Goal: Task Accomplishment & Management: Use online tool/utility

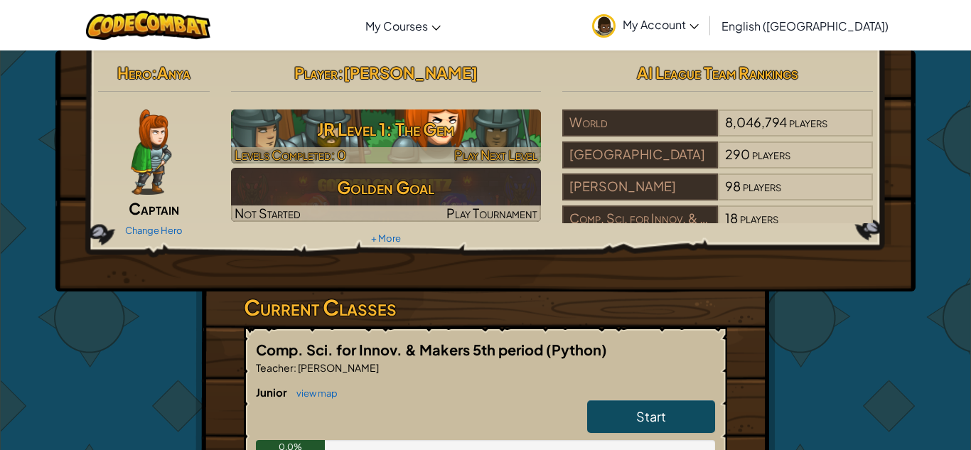
click at [448, 129] on h3 "JR Level 1: The Gem" at bounding box center [386, 129] width 311 height 32
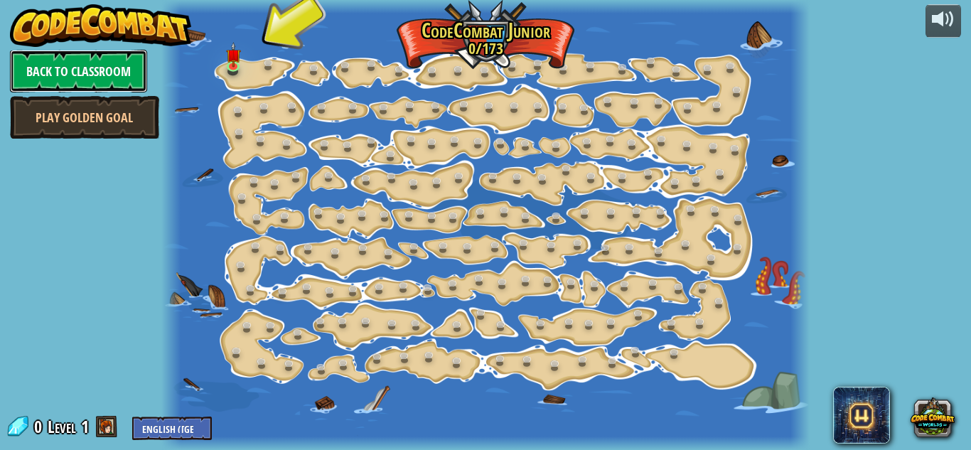
click at [51, 54] on link "Back to Classroom" at bounding box center [78, 71] width 137 height 43
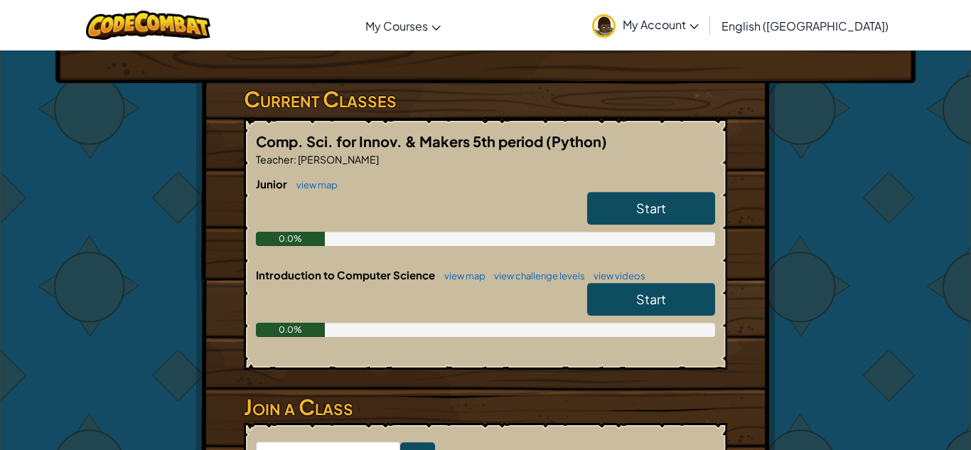
scroll to position [214, 0]
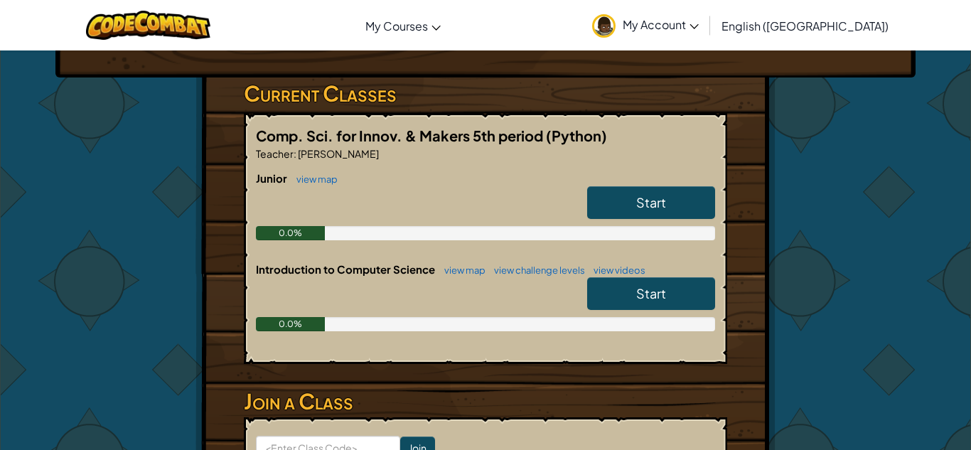
click at [620, 296] on link "Start" at bounding box center [651, 293] width 128 height 33
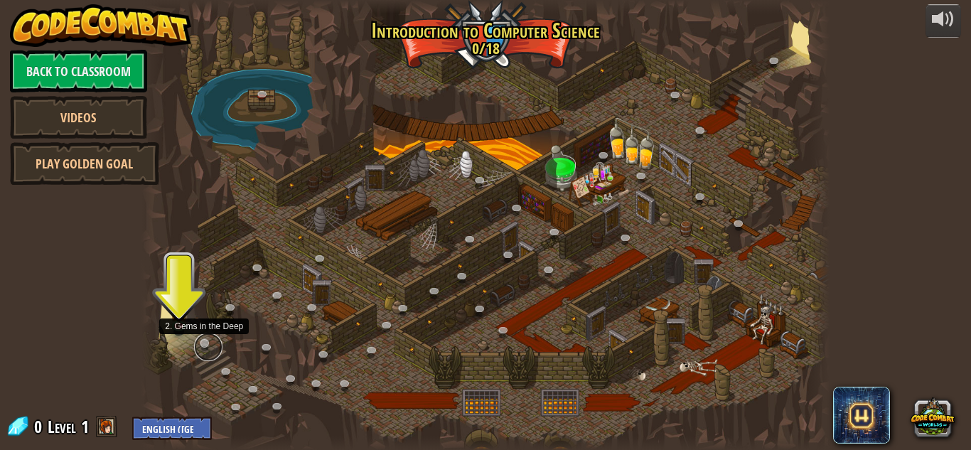
click at [203, 341] on link at bounding box center [208, 347] width 28 height 28
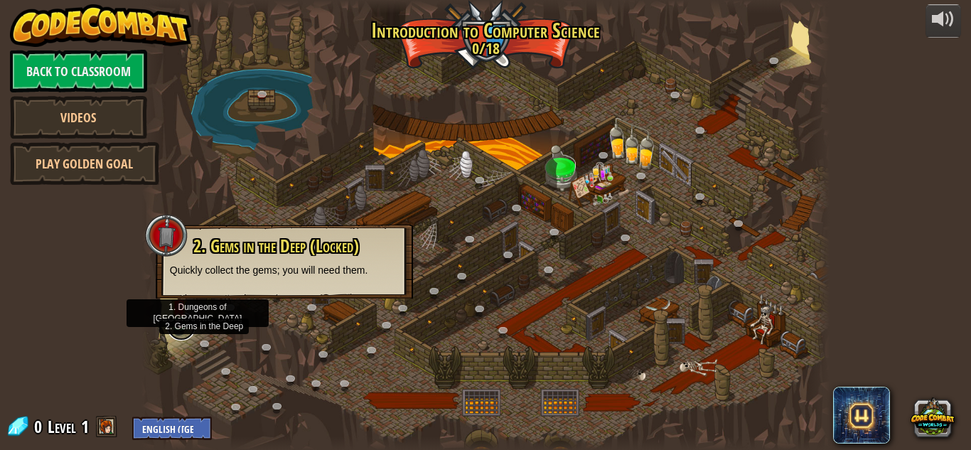
click at [188, 328] on link at bounding box center [181, 326] width 28 height 28
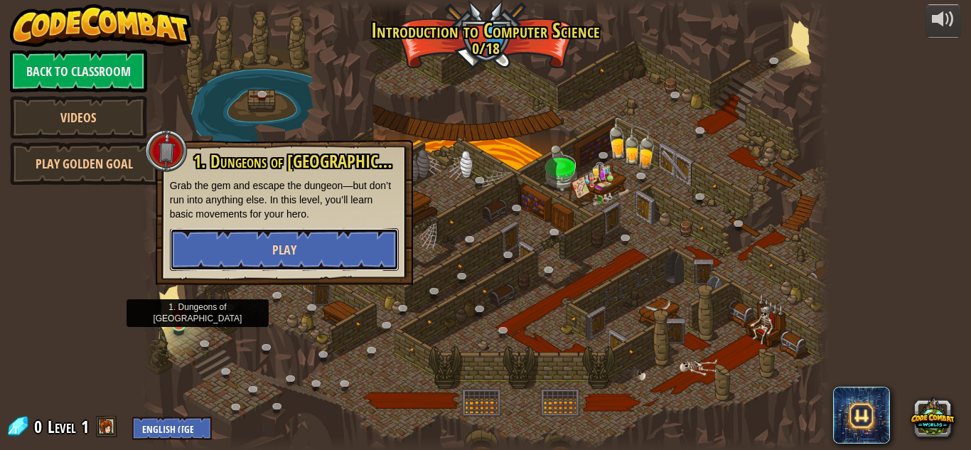
click at [254, 269] on button "Play" at bounding box center [284, 249] width 229 height 43
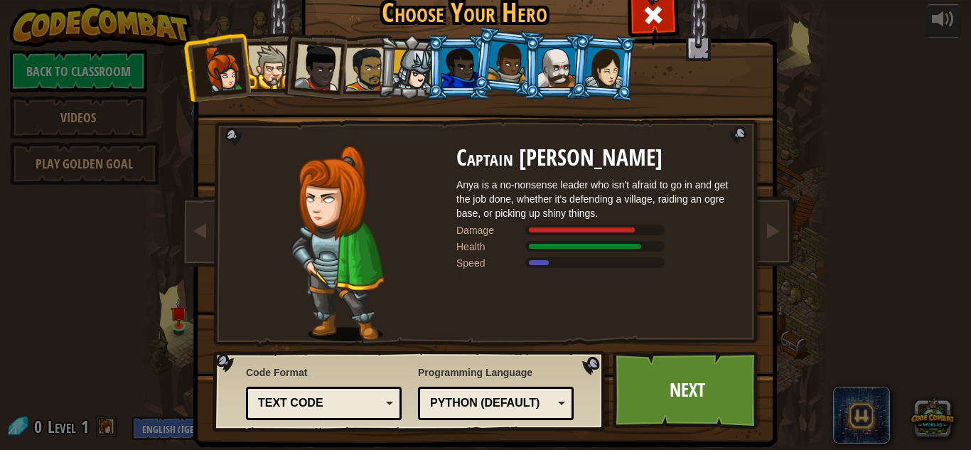
click at [505, 65] on div at bounding box center [507, 62] width 41 height 42
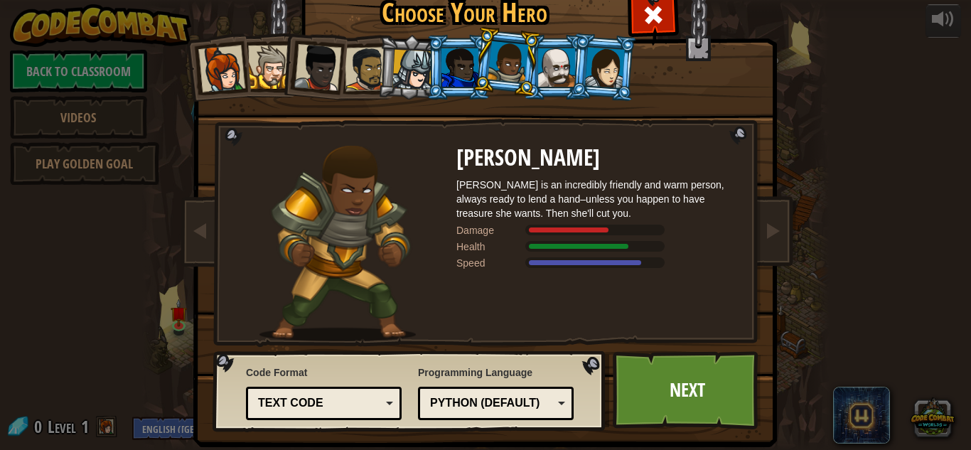
click at [325, 60] on div at bounding box center [317, 67] width 47 height 47
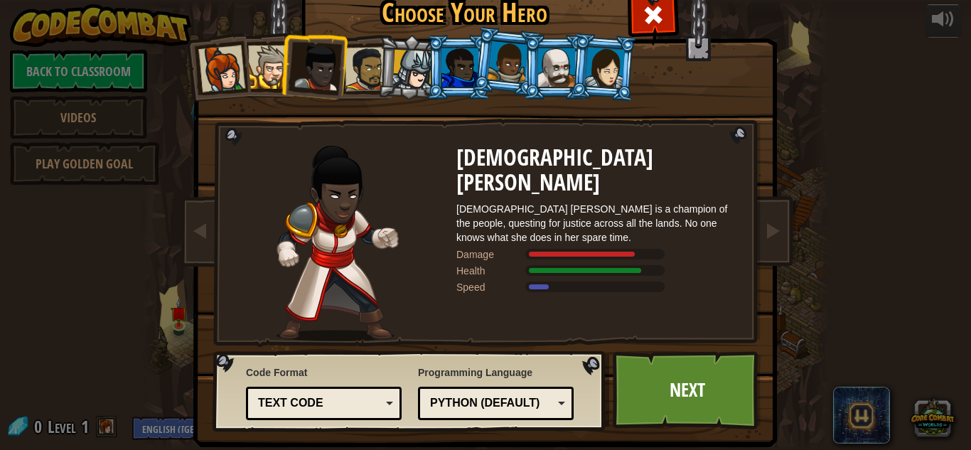
click at [460, 52] on div at bounding box center [459, 67] width 37 height 38
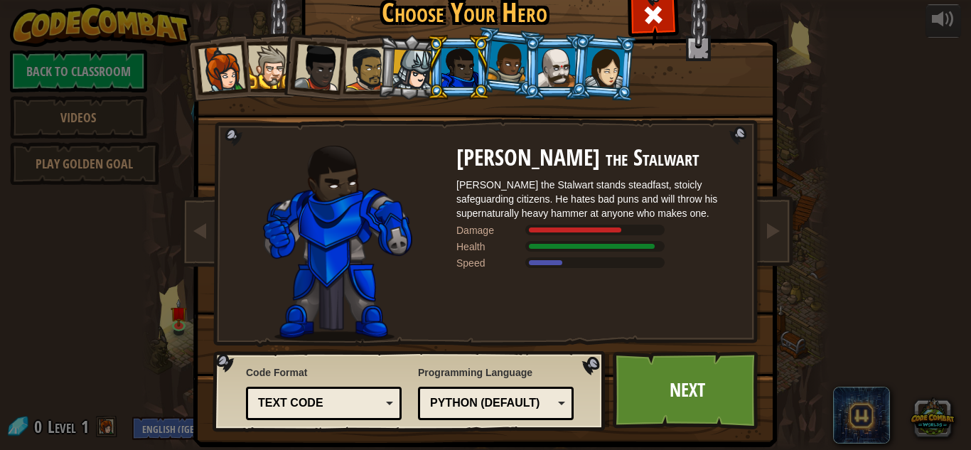
click at [497, 54] on div at bounding box center [507, 62] width 41 height 42
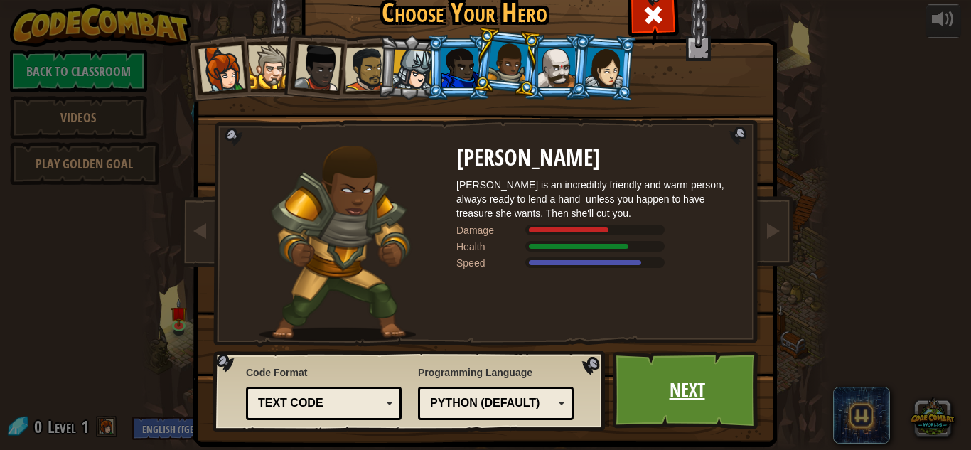
click at [667, 401] on link "Next" at bounding box center [687, 390] width 149 height 78
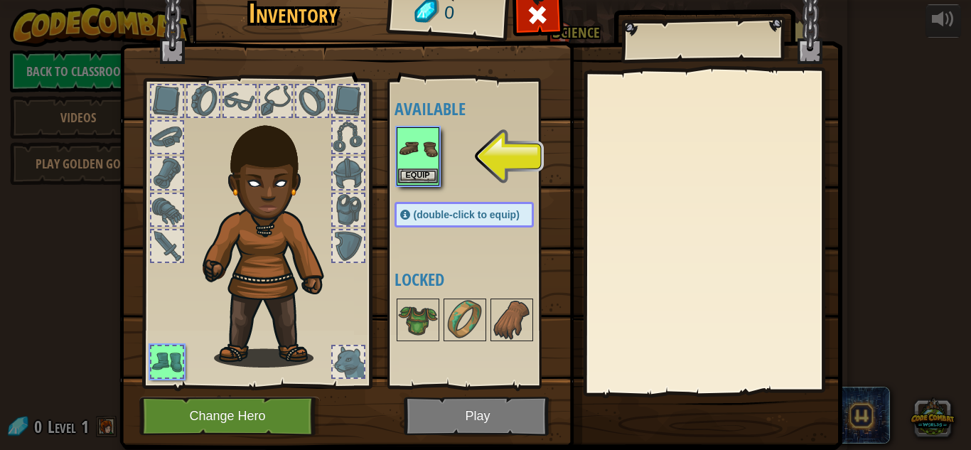
click at [418, 148] on img at bounding box center [418, 149] width 40 height 40
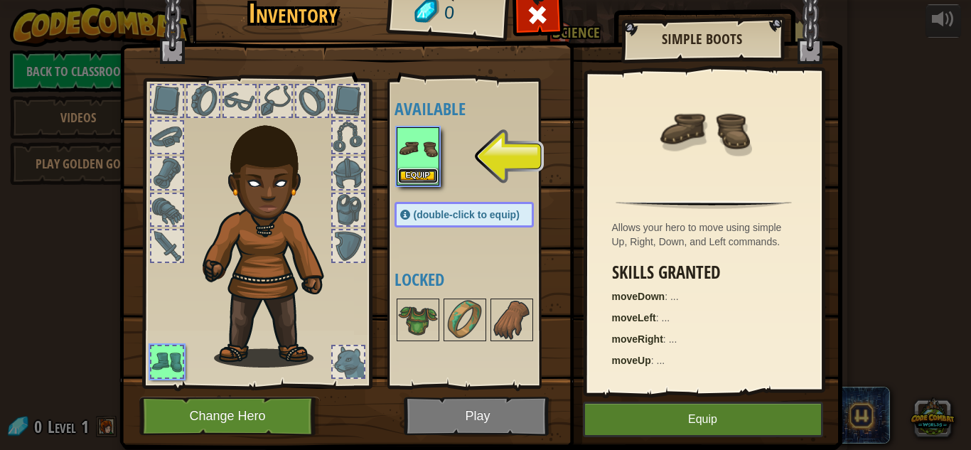
click at [406, 176] on button "Equip" at bounding box center [418, 175] width 40 height 15
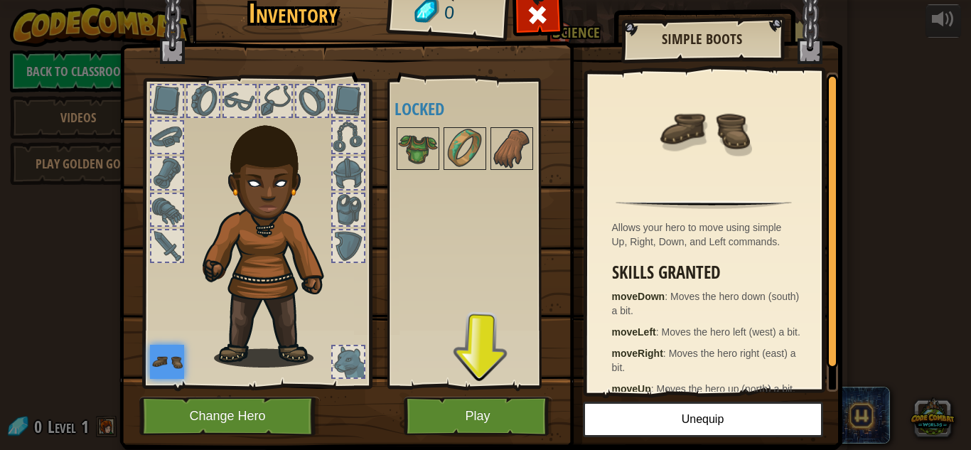
drag, startPoint x: 230, startPoint y: 225, endPoint x: 318, endPoint y: 233, distance: 88.5
click at [318, 233] on img at bounding box center [272, 237] width 153 height 262
click at [416, 147] on img at bounding box center [418, 149] width 40 height 40
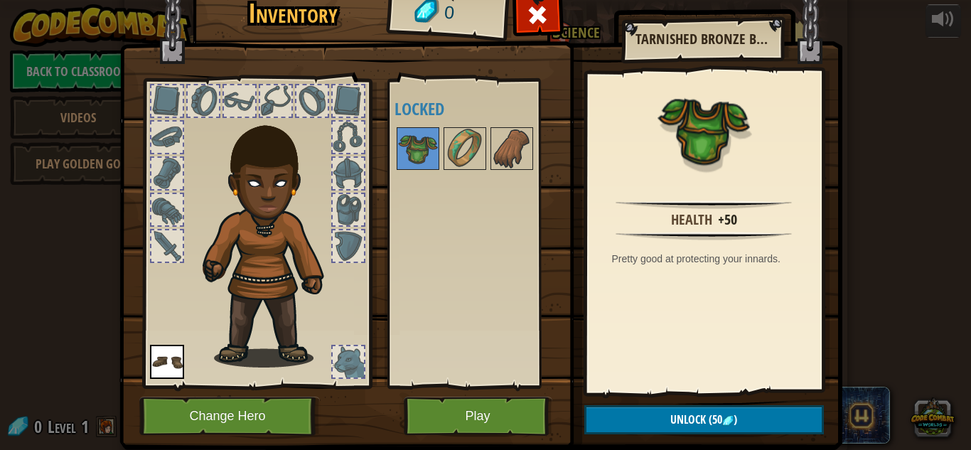
click at [579, 429] on img at bounding box center [480, 192] width 723 height 516
click at [481, 420] on button "Play" at bounding box center [478, 416] width 149 height 39
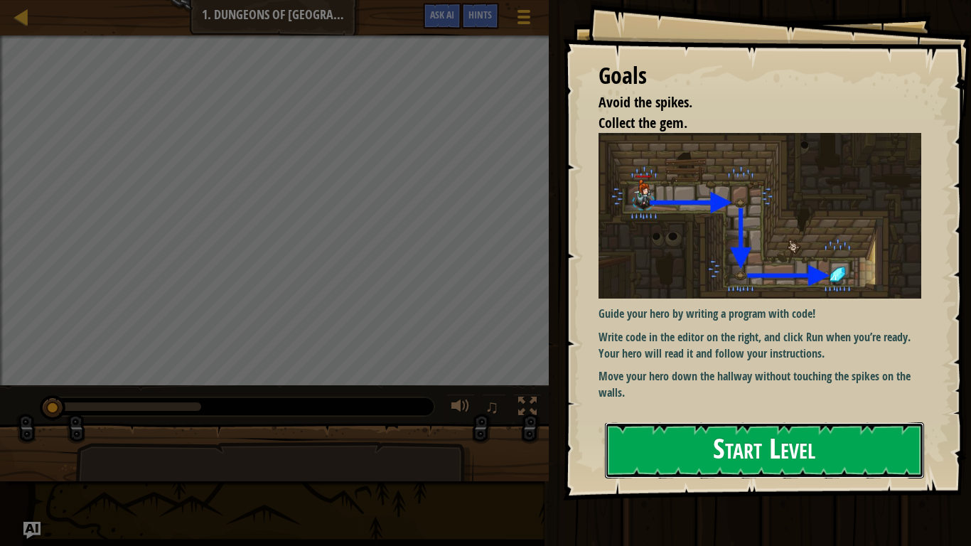
click at [733, 447] on button "Start Level" at bounding box center [764, 450] width 319 height 56
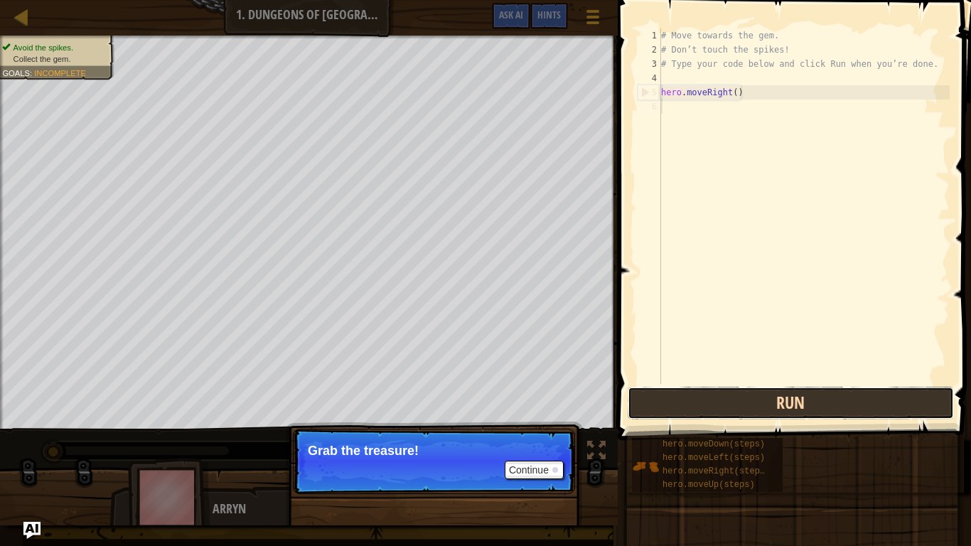
click at [837, 409] on button "Run" at bounding box center [790, 403] width 326 height 33
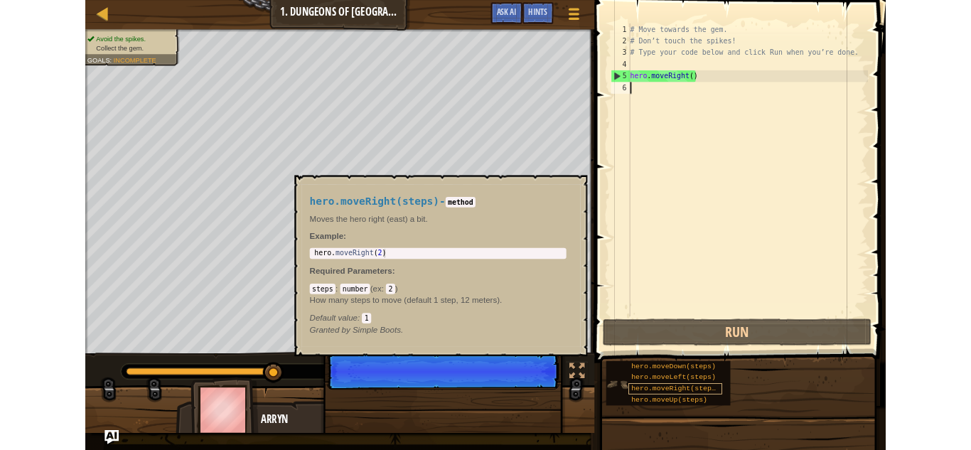
scroll to position [6, 0]
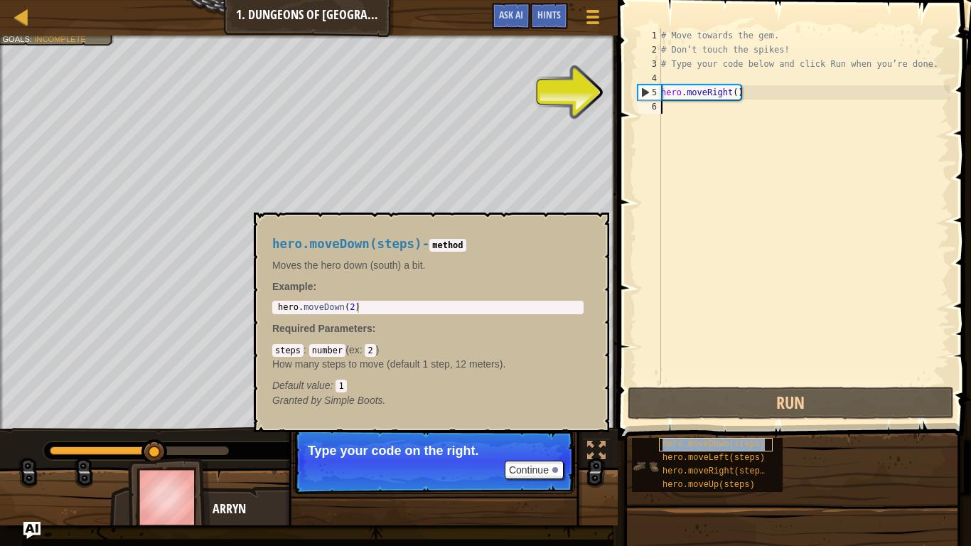
click at [699, 449] on span "hero.moveDown(steps)" at bounding box center [713, 444] width 102 height 10
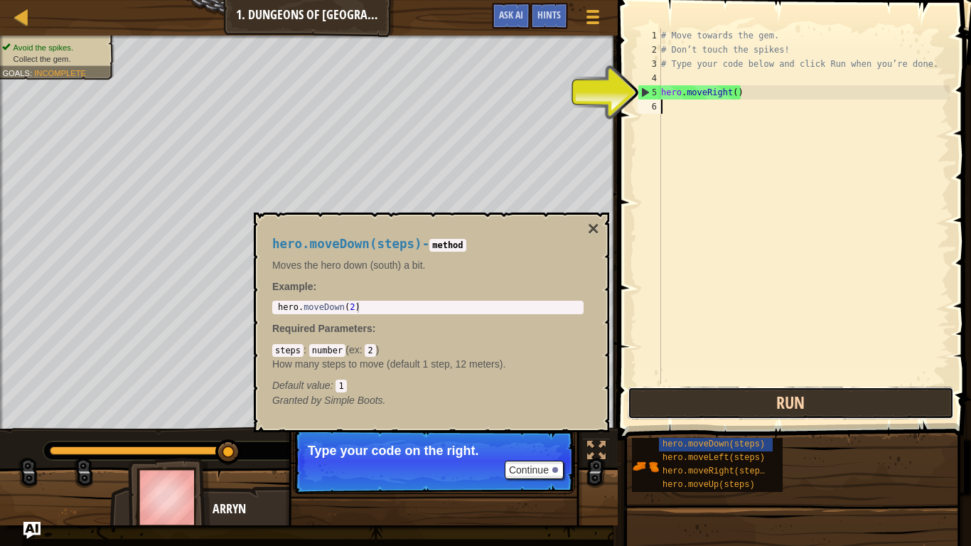
click at [736, 405] on button "Run" at bounding box center [790, 403] width 326 height 33
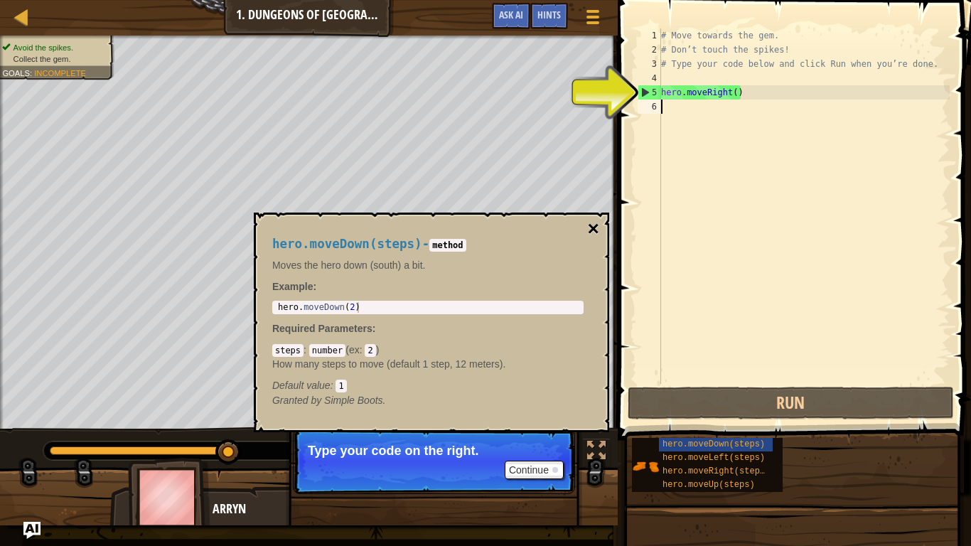
click at [593, 227] on button "×" at bounding box center [593, 229] width 11 height 20
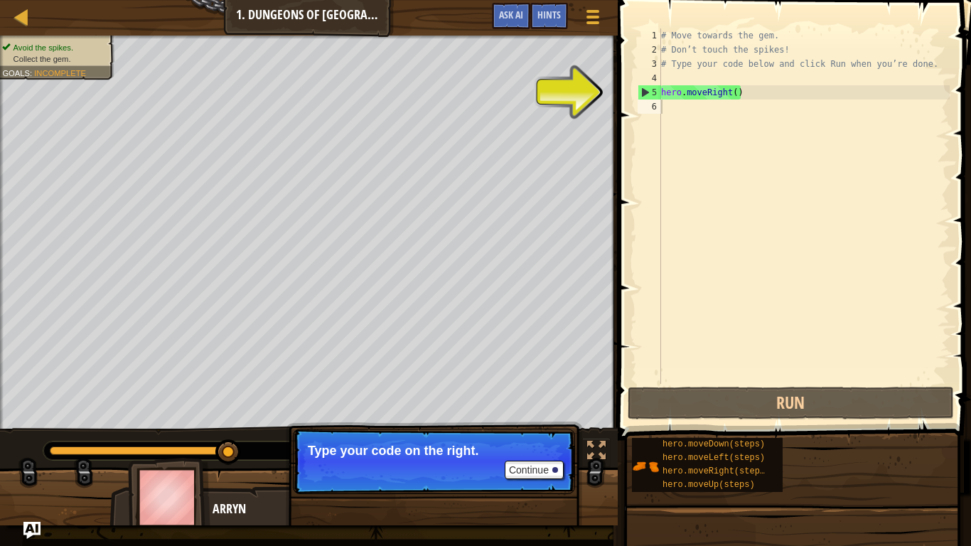
click at [530, 449] on p "Continue Type your code on the right." at bounding box center [434, 461] width 282 height 65
click at [520, 449] on button "Continue" at bounding box center [534, 469] width 59 height 18
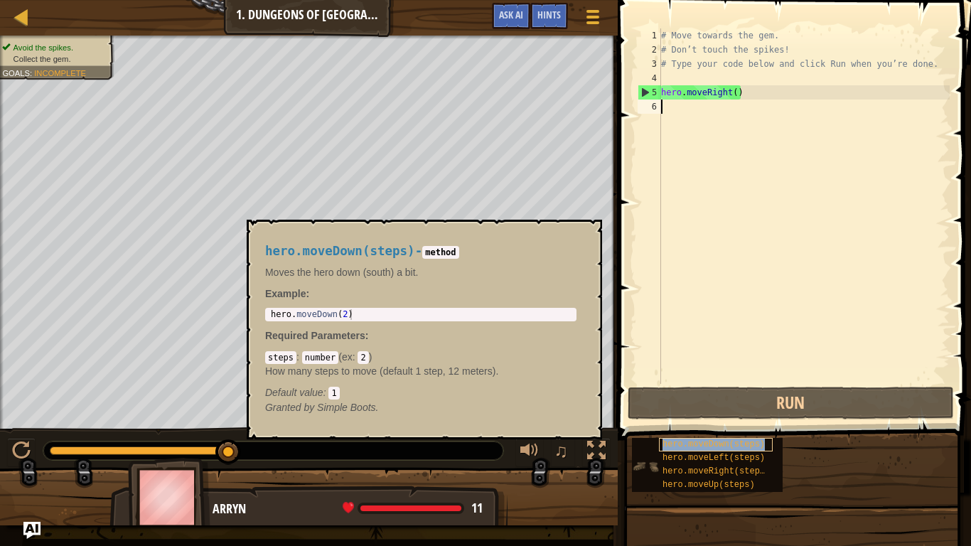
click at [691, 446] on span "hero.moveDown(steps)" at bounding box center [713, 444] width 102 height 10
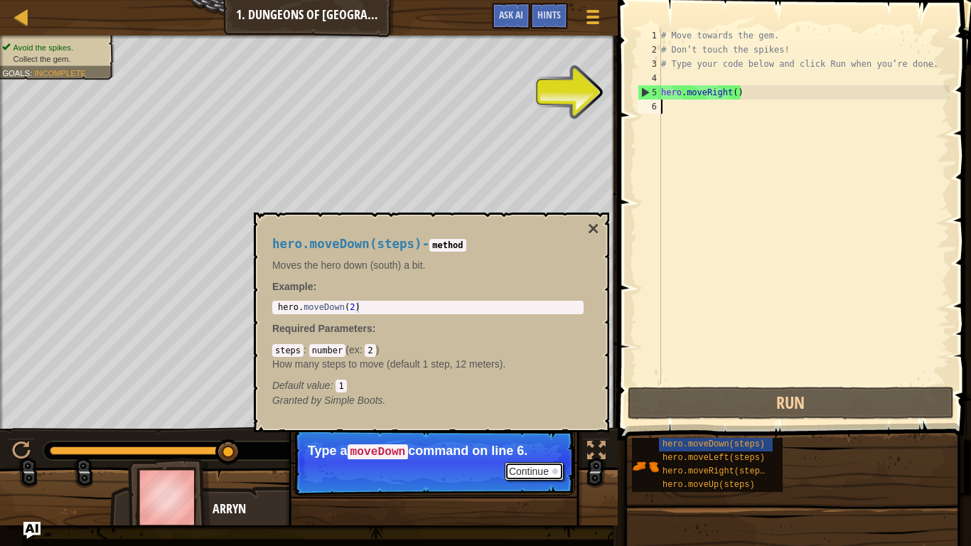
click at [537, 449] on button "Continue" at bounding box center [534, 471] width 59 height 18
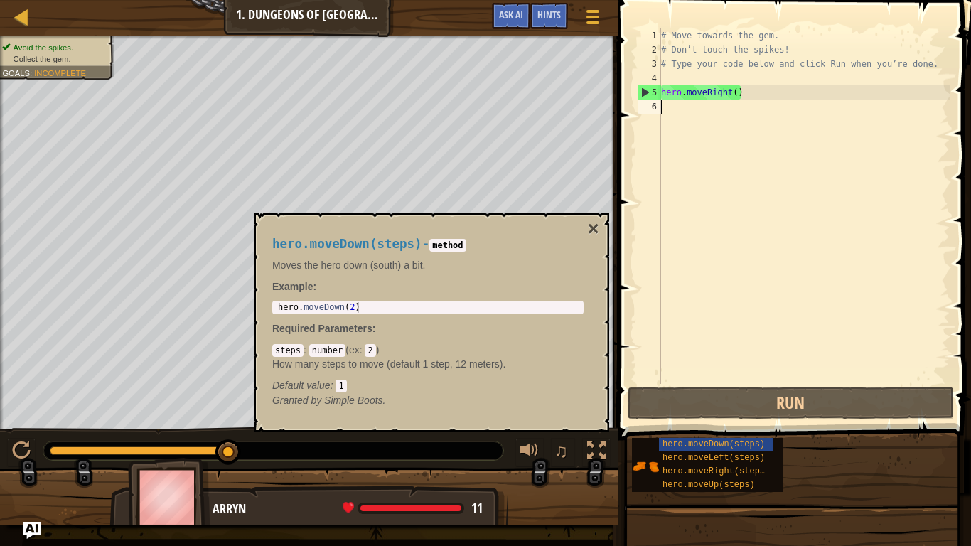
type textarea "d"
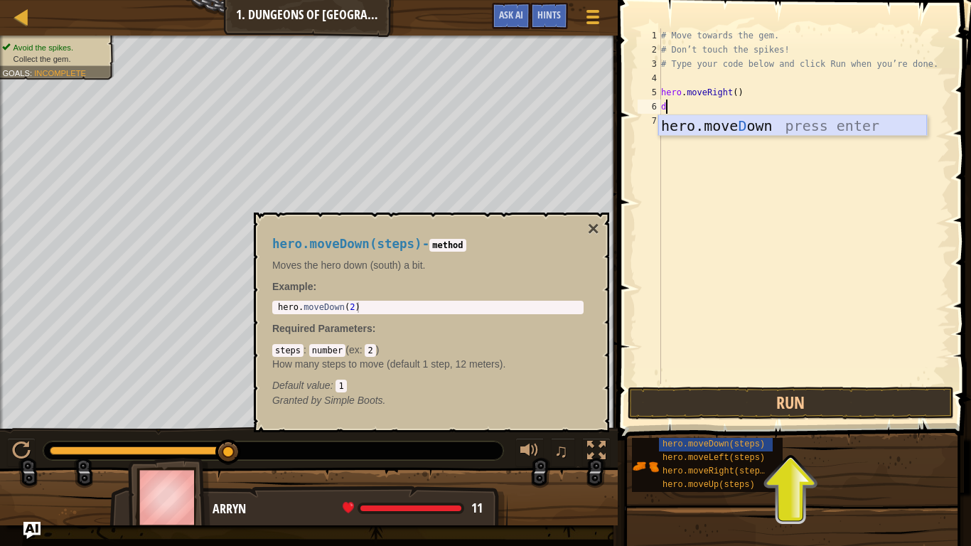
click at [795, 124] on div "hero.[PERSON_NAME] own press enter" at bounding box center [792, 147] width 269 height 64
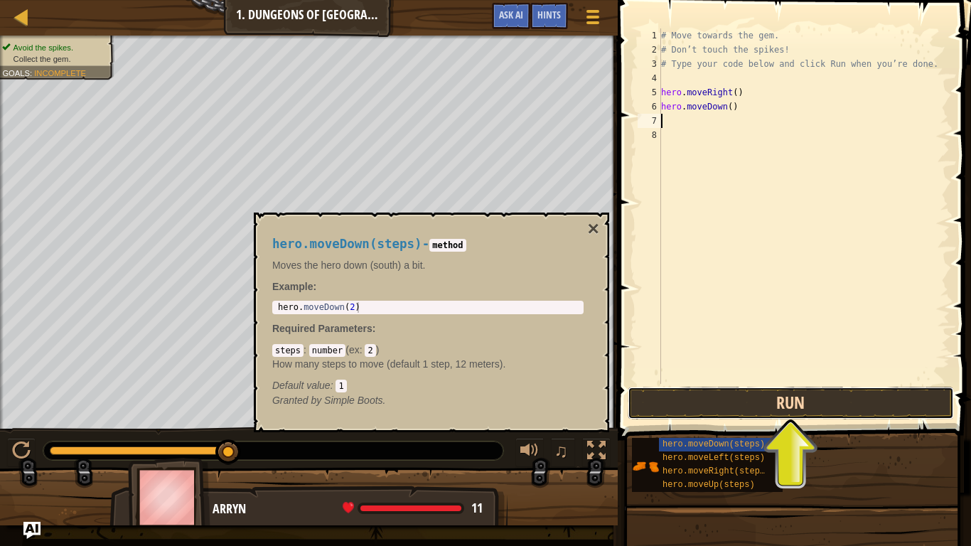
click at [707, 404] on button "Run" at bounding box center [790, 403] width 326 height 33
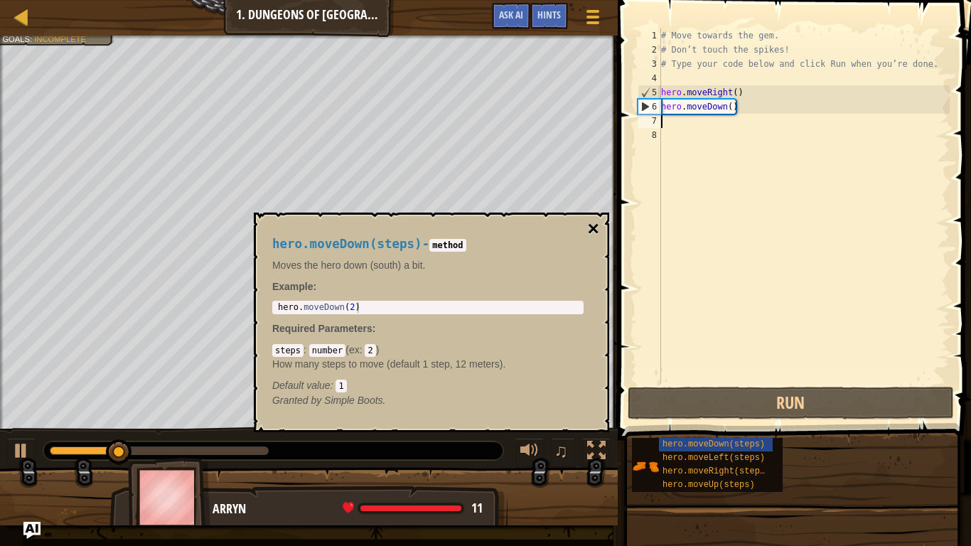
click at [591, 219] on button "×" at bounding box center [593, 229] width 11 height 20
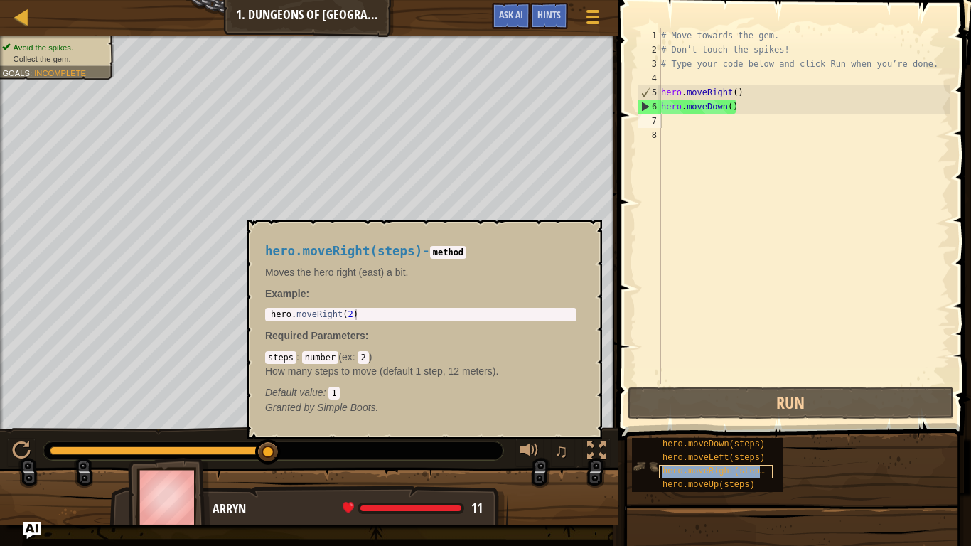
click at [716, 449] on span "hero.moveRight(steps)" at bounding box center [715, 471] width 107 height 10
click at [683, 120] on div "# Move towards the gem. # Don’t touch the spikes! # Type your code below and cl…" at bounding box center [803, 220] width 291 height 384
type textarea "g"
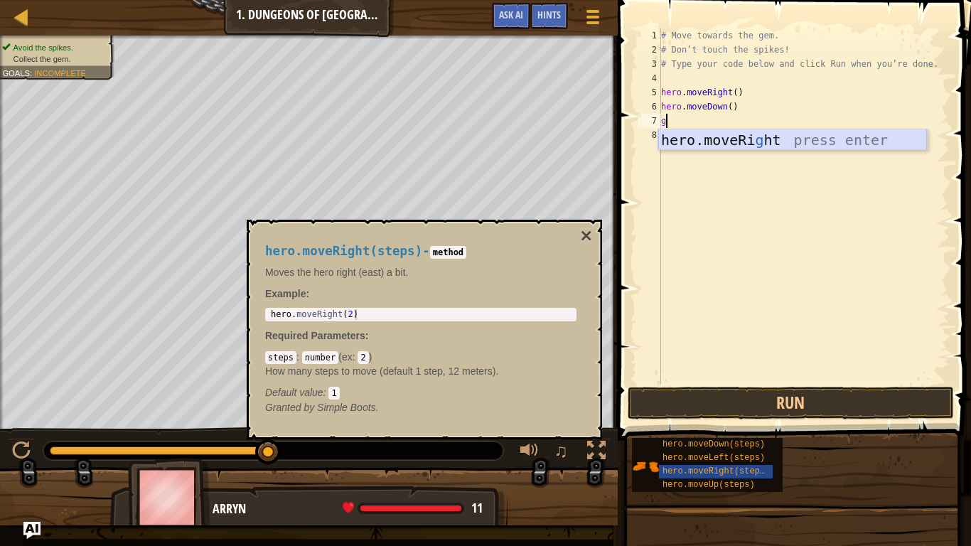
click at [716, 131] on div "hero.moveRi g ht press enter" at bounding box center [792, 161] width 269 height 64
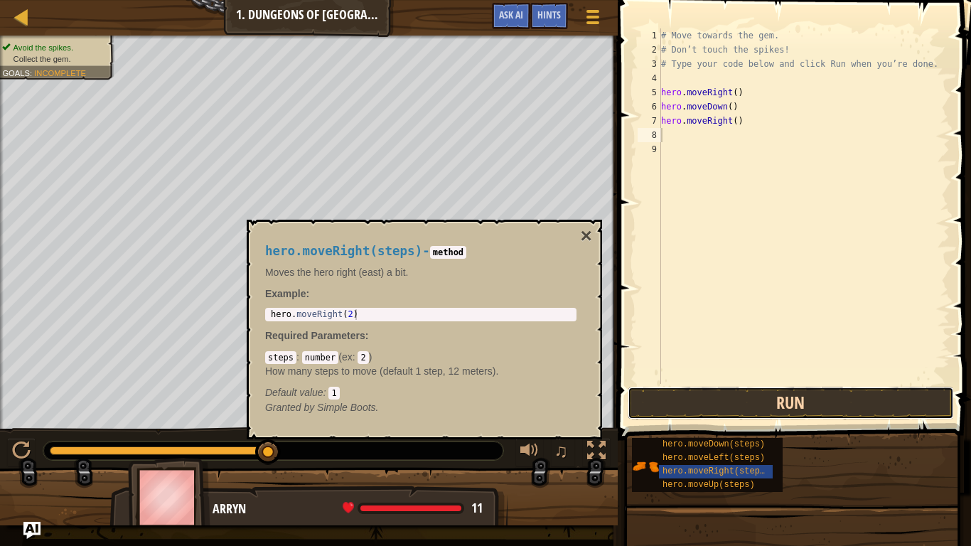
click at [734, 412] on button "Run" at bounding box center [790, 403] width 326 height 33
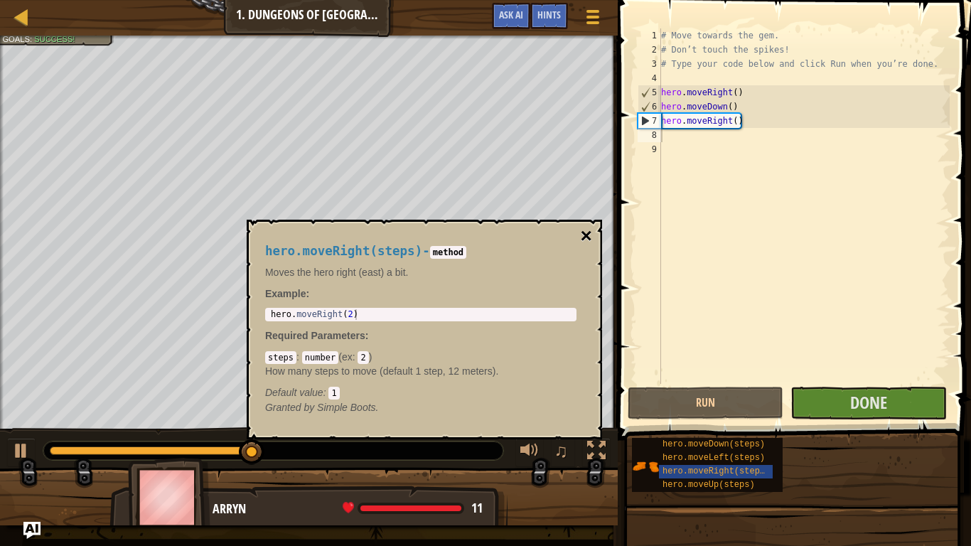
click at [581, 237] on button "×" at bounding box center [586, 236] width 11 height 20
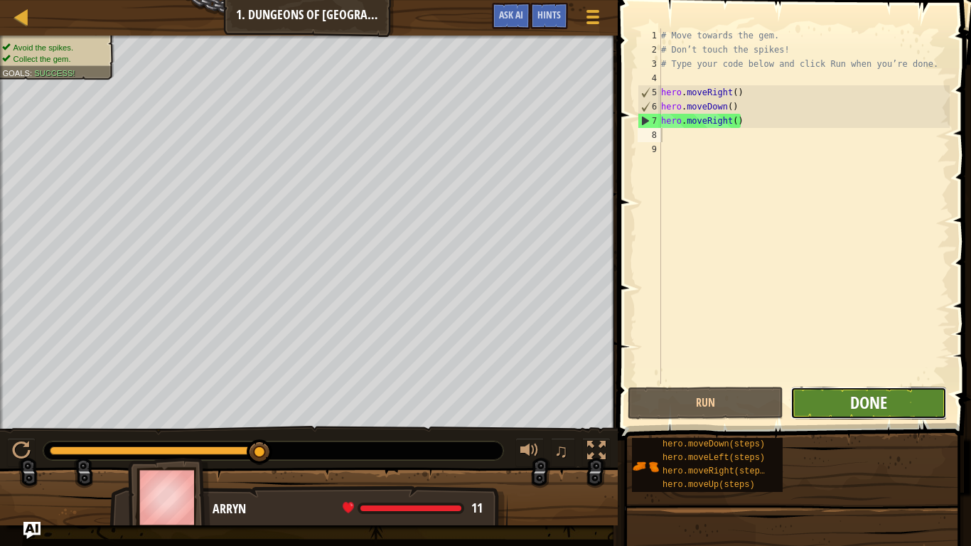
click at [858, 399] on span "Done" at bounding box center [868, 402] width 37 height 23
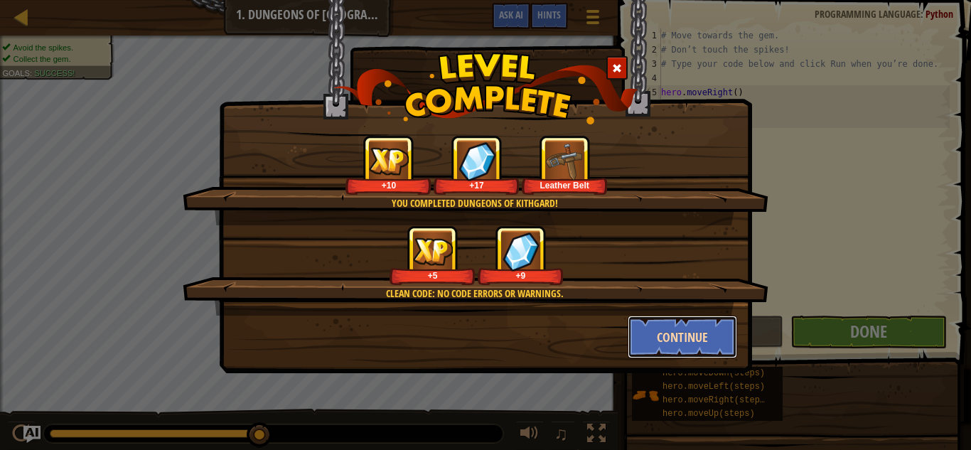
click at [635, 331] on button "Continue" at bounding box center [682, 337] width 110 height 43
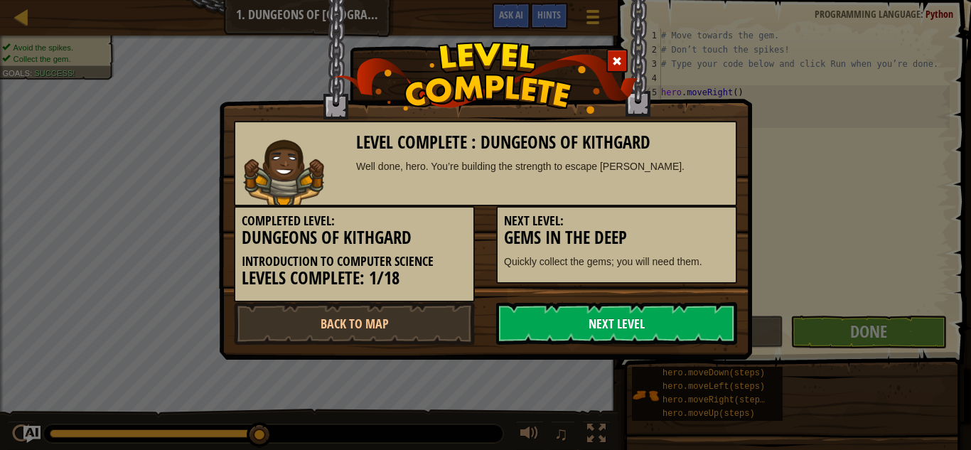
click at [564, 333] on link "Next Level" at bounding box center [616, 323] width 241 height 43
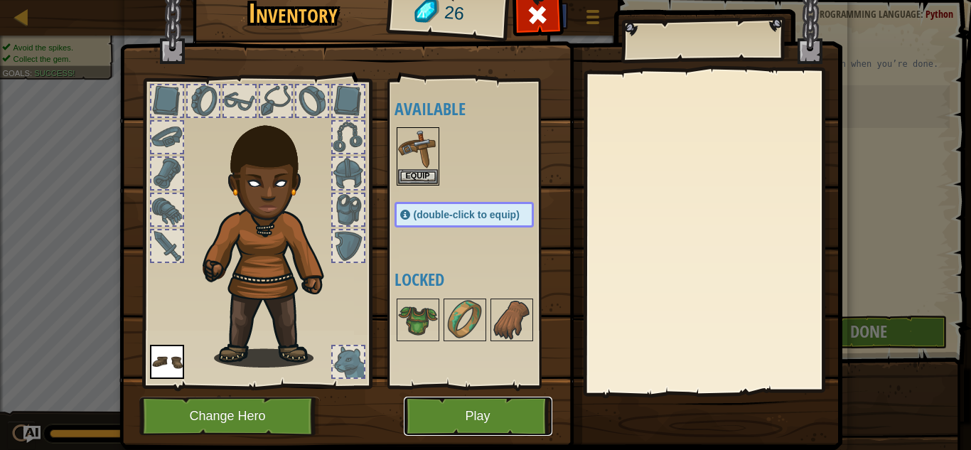
click at [513, 404] on button "Play" at bounding box center [478, 416] width 149 height 39
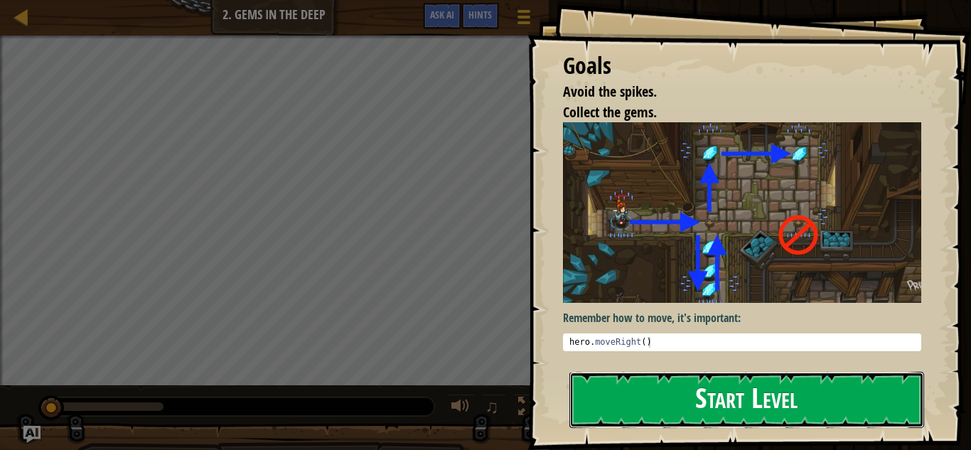
click at [660, 383] on button "Start Level" at bounding box center [746, 400] width 355 height 56
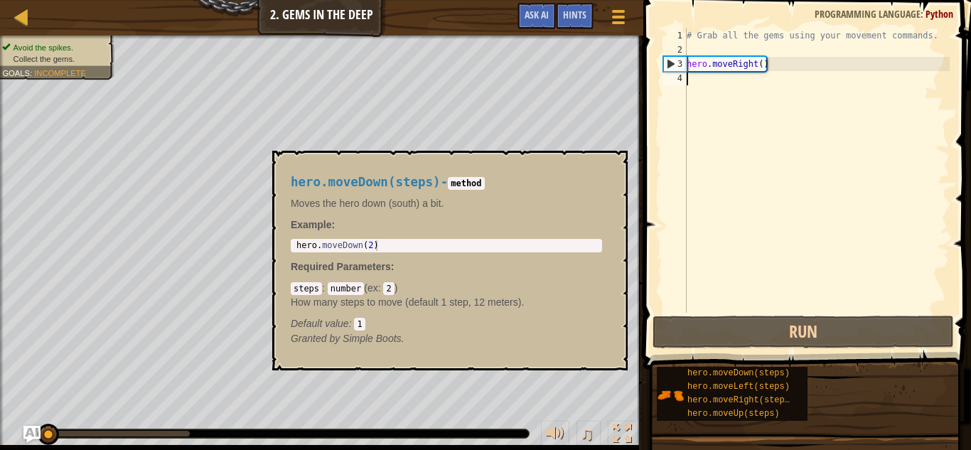
click at [660, 383] on img at bounding box center [670, 395] width 27 height 27
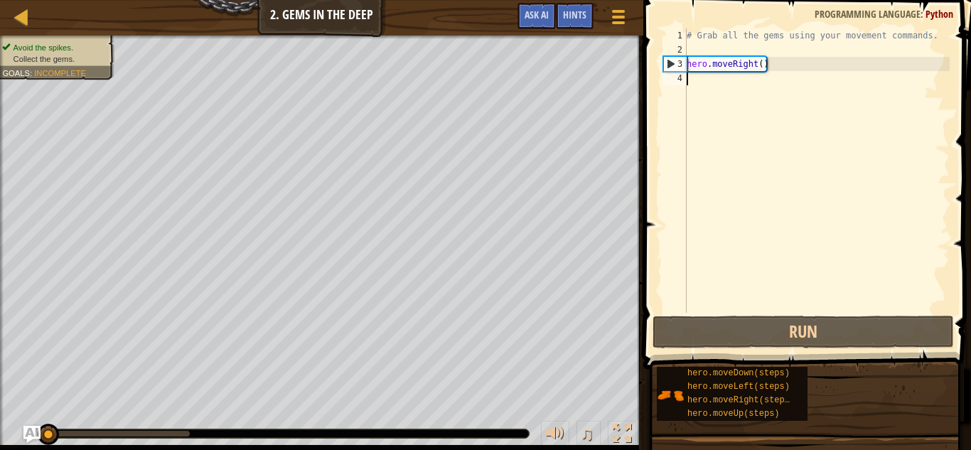
type textarea "m"
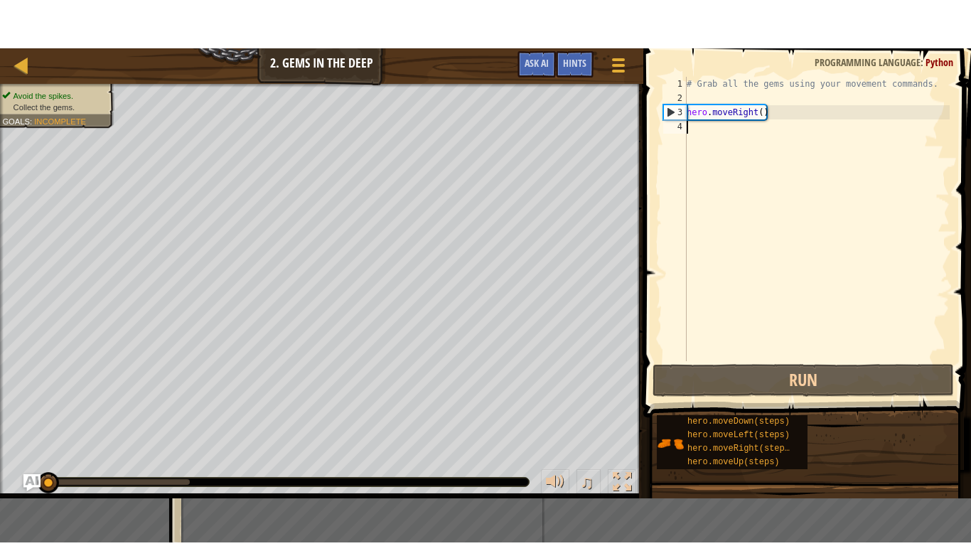
scroll to position [6, 0]
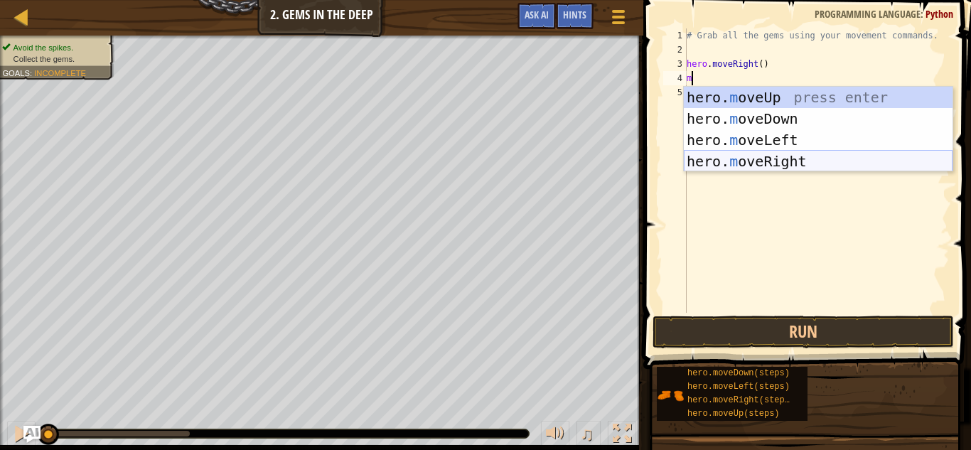
click at [763, 160] on div "hero. m oveUp press enter hero. m oveDown press enter hero. m oveLeft press ent…" at bounding box center [818, 151] width 269 height 128
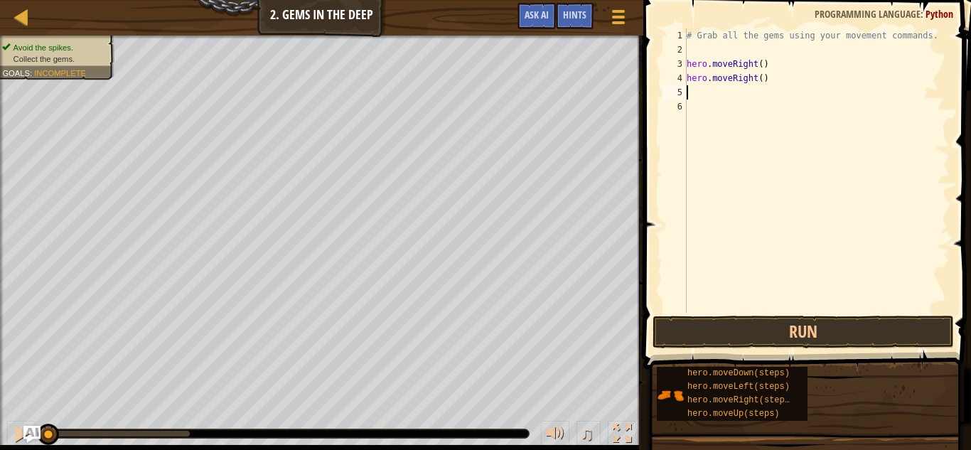
type textarea "m"
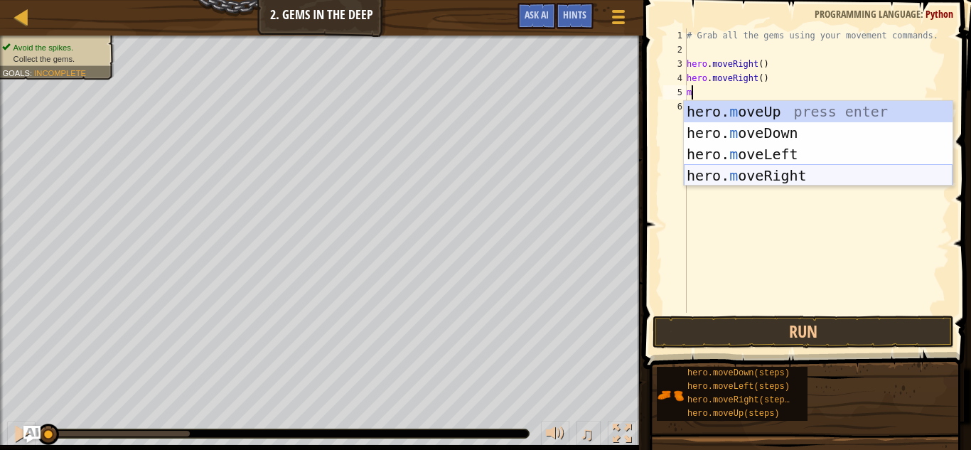
click at [802, 169] on div "hero. m oveUp press enter hero. m oveDown press enter hero. m oveLeft press ent…" at bounding box center [818, 165] width 269 height 128
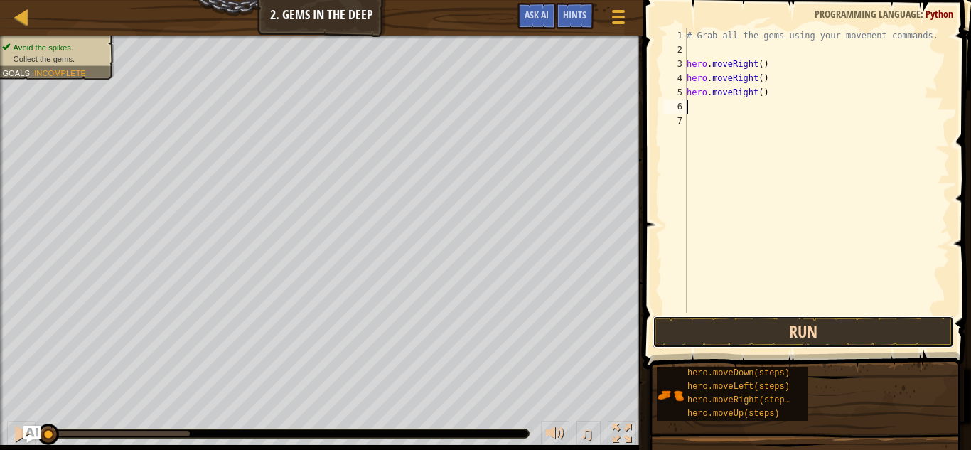
click at [837, 343] on button "Run" at bounding box center [802, 332] width 301 height 33
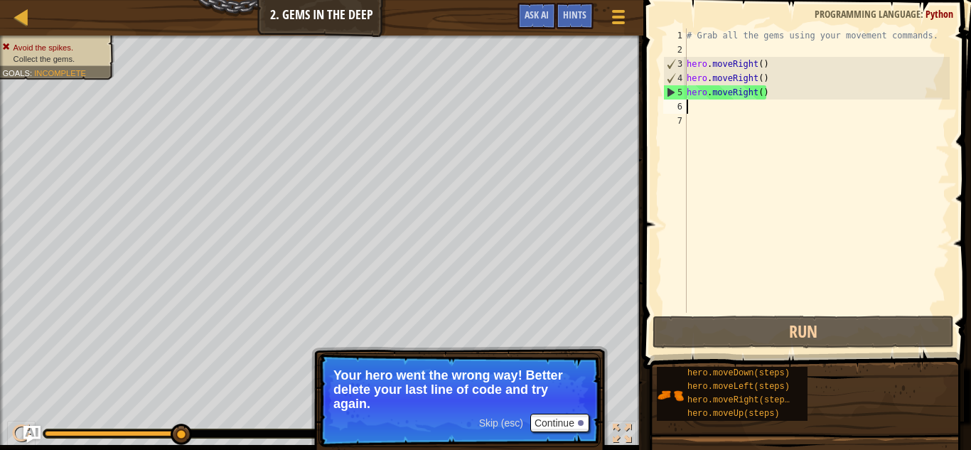
click at [780, 98] on div "# Grab all the gems using your movement commands. hero . moveRight ( ) hero . m…" at bounding box center [817, 184] width 266 height 313
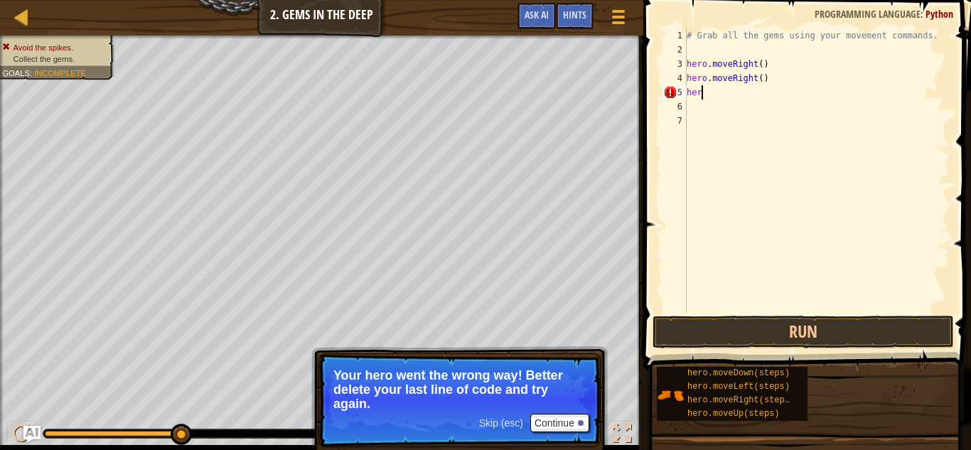
type textarea "h"
click at [720, 91] on div "# Grab all the gems using your movement commands. hero . moveRight ( ) hero . m…" at bounding box center [817, 184] width 266 height 313
click at [699, 93] on div "# Grab all the gems using your movement commands. hero . moveRight ( ) hero . m…" at bounding box center [817, 184] width 266 height 313
click at [661, 93] on div "1 2 3 4 5 6 7 # Grab all the gems using your movement commands. hero . moveRigh…" at bounding box center [804, 170] width 289 height 284
click at [699, 80] on div "# Grab all the gems using your movement commands. hero . moveRight ( ) hero . m…" at bounding box center [817, 184] width 266 height 313
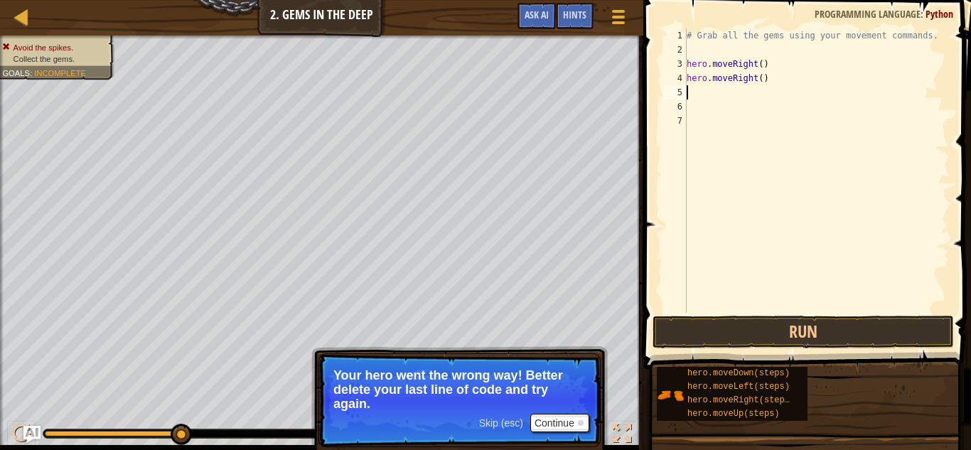
type textarea "hero.moveRight()"
click at [701, 92] on div "# Grab all the gems using your movement commands. hero . moveRight ( ) hero . m…" at bounding box center [817, 184] width 266 height 313
type textarea "g"
type textarea "f"
type textarea "l"
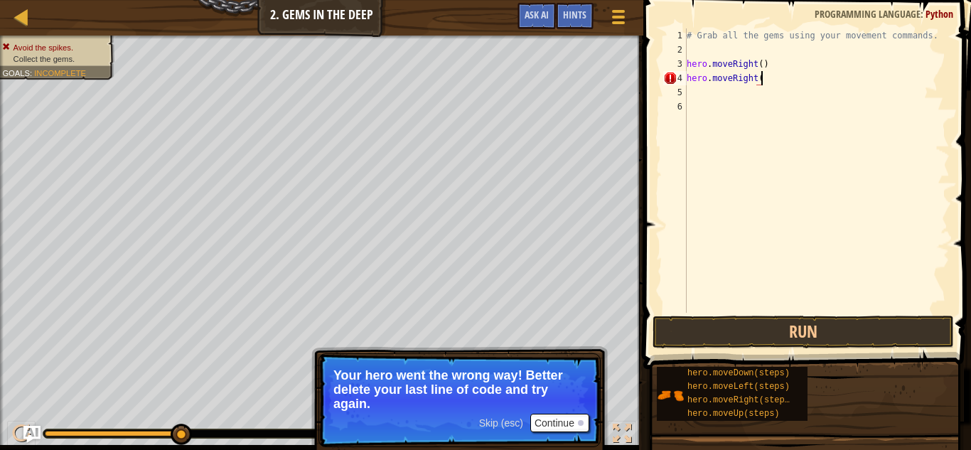
type textarea "hero.moveRight("
click at [564, 415] on button "Continue" at bounding box center [559, 423] width 59 height 18
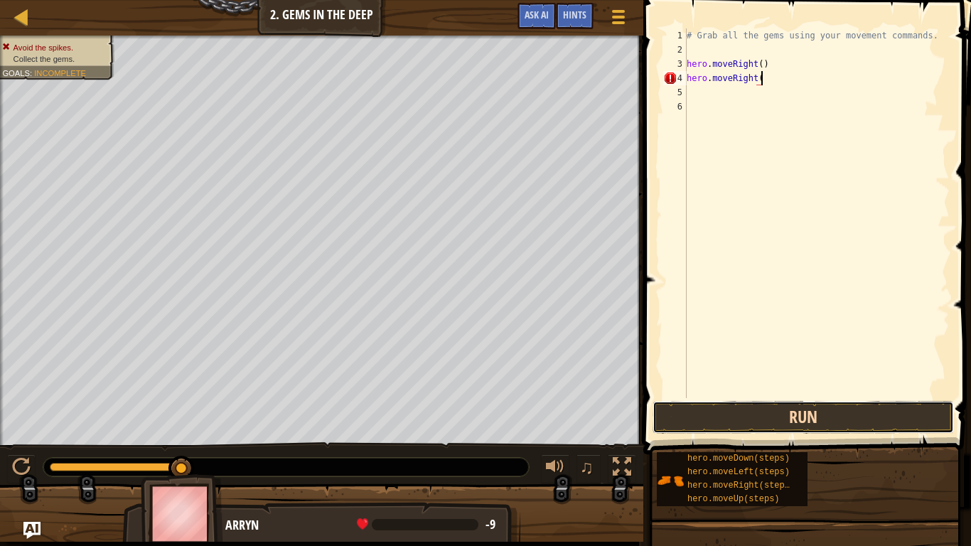
click at [754, 423] on button "Run" at bounding box center [802, 417] width 301 height 33
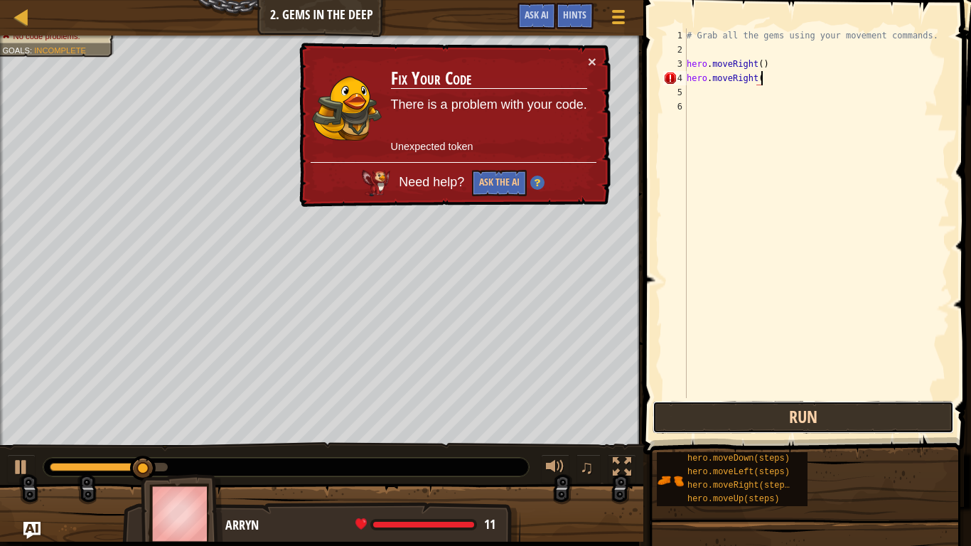
click at [794, 404] on button "Run" at bounding box center [802, 417] width 301 height 33
click at [779, 427] on button "Run" at bounding box center [802, 417] width 301 height 33
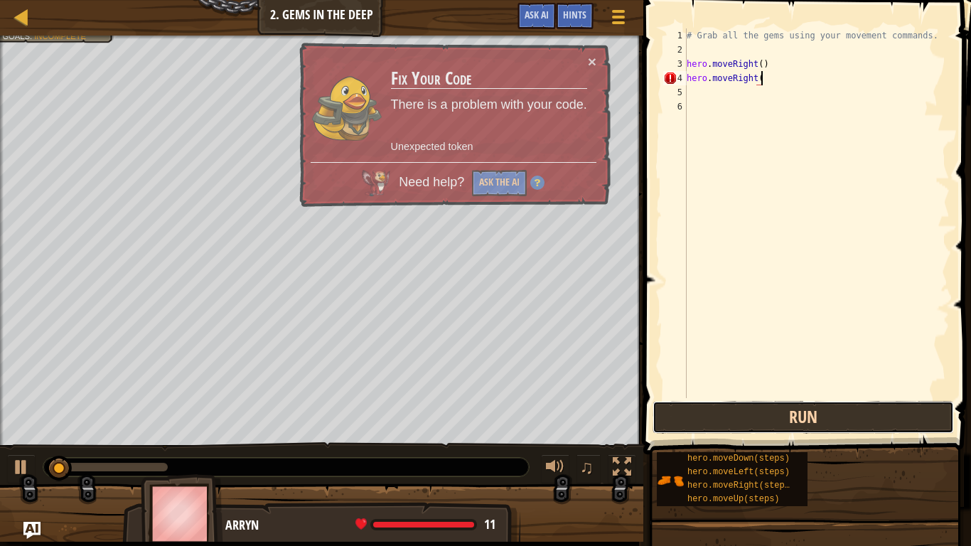
click at [765, 427] on button "Run" at bounding box center [802, 417] width 301 height 33
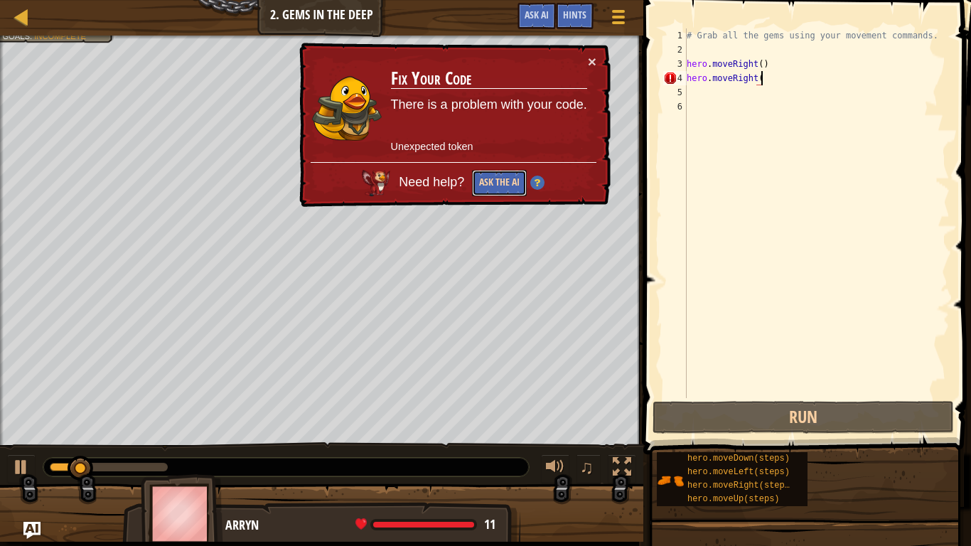
click at [498, 182] on button "Ask the AI" at bounding box center [499, 183] width 55 height 26
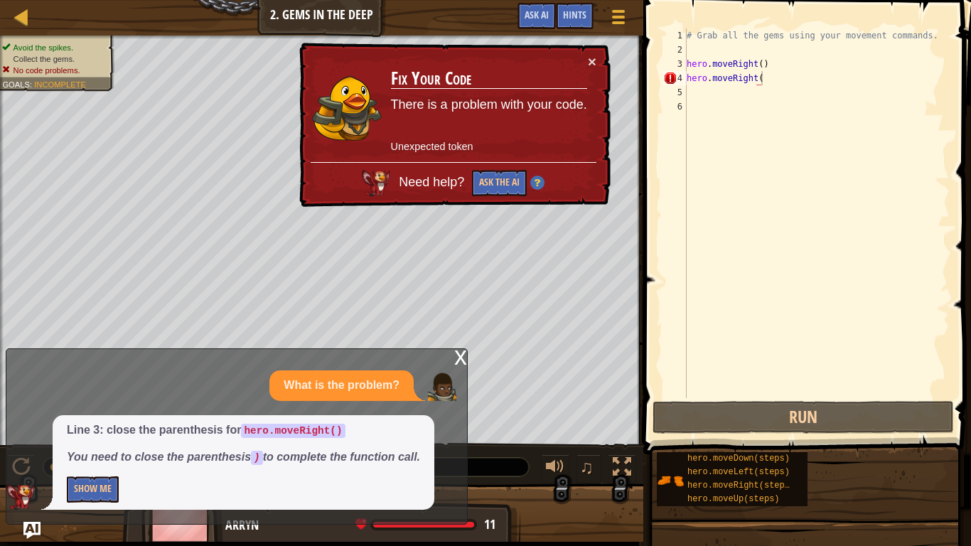
click at [451, 363] on div "x What is the problem? Line 3: close the parenthesis for hero.moveRight() You n…" at bounding box center [237, 436] width 462 height 176
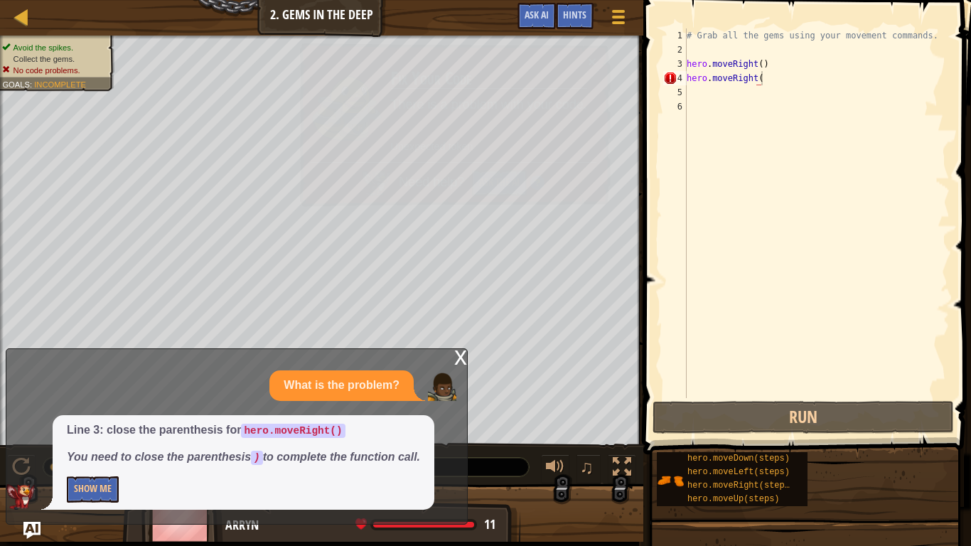
click at [458, 360] on div "x" at bounding box center [460, 356] width 13 height 14
